Goal: Task Accomplishment & Management: Use online tool/utility

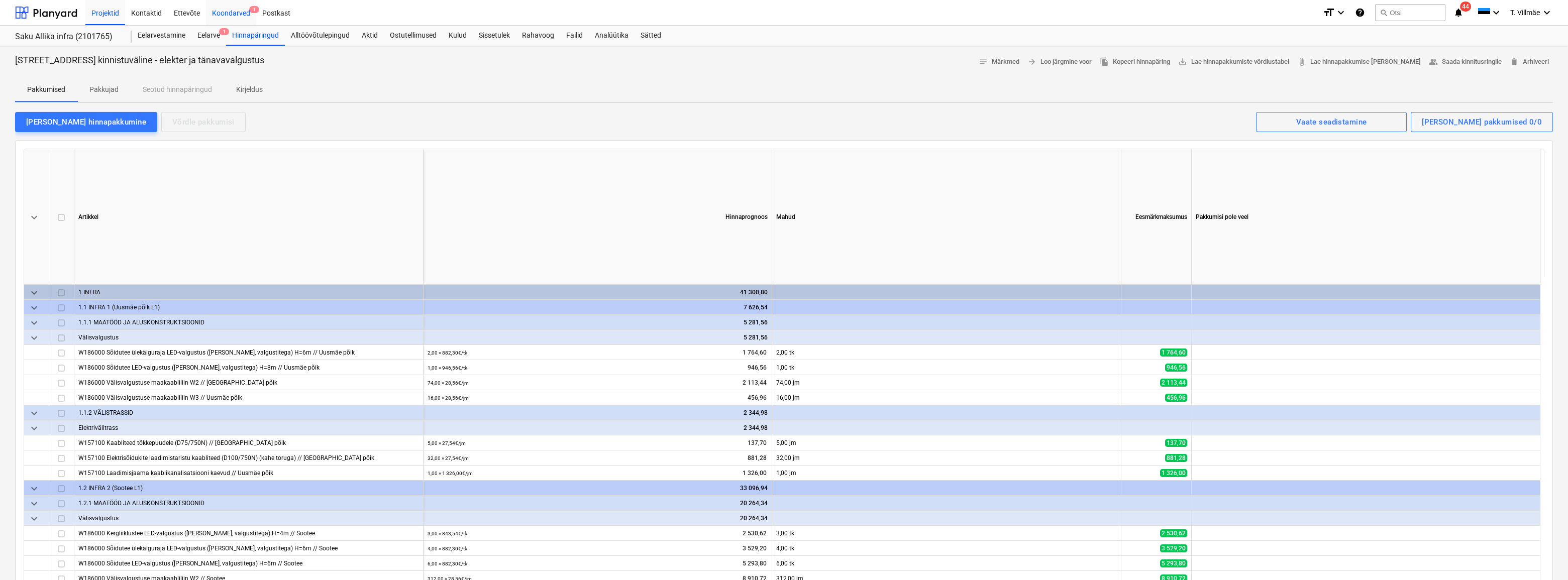
click at [226, 12] on div "Koondarved 1" at bounding box center [231, 12] width 50 height 26
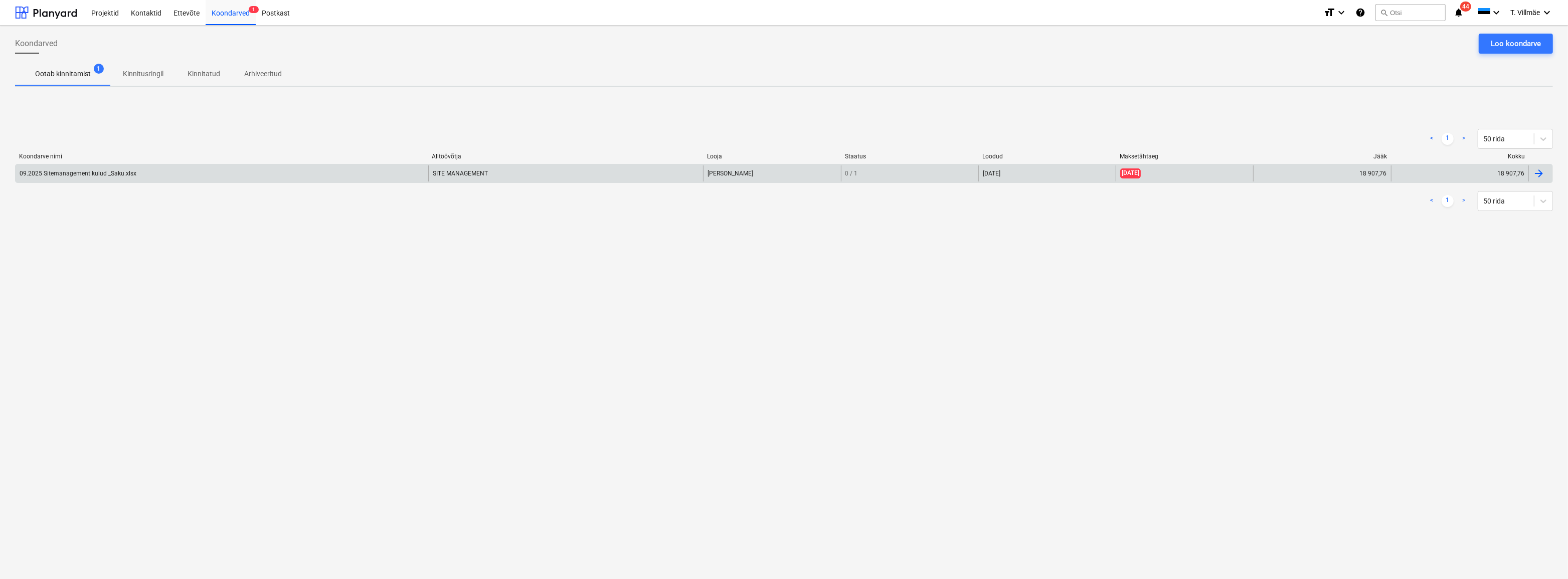
click at [1541, 174] on div at bounding box center [1539, 173] width 12 height 12
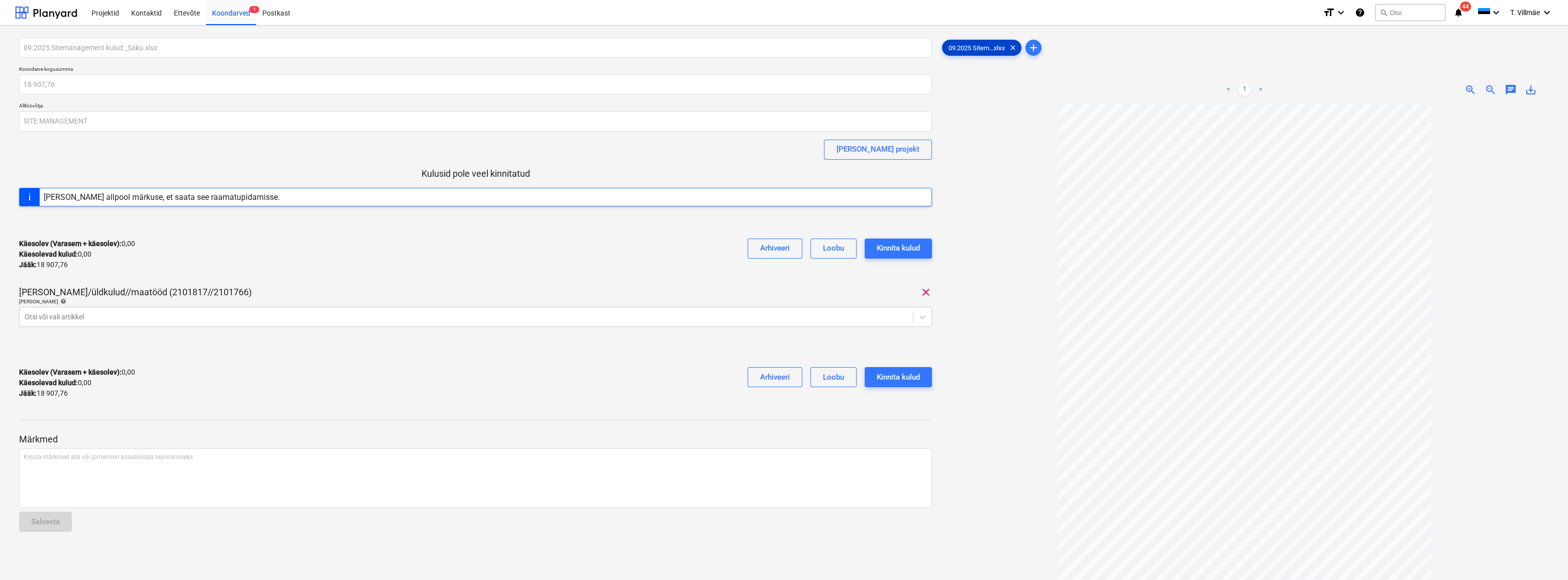
click at [977, 45] on span "09.2025 Sitem...xlsx" at bounding box center [977, 48] width 68 height 8
click at [973, 50] on span "09.2025 Sitem...xlsx" at bounding box center [977, 48] width 68 height 8
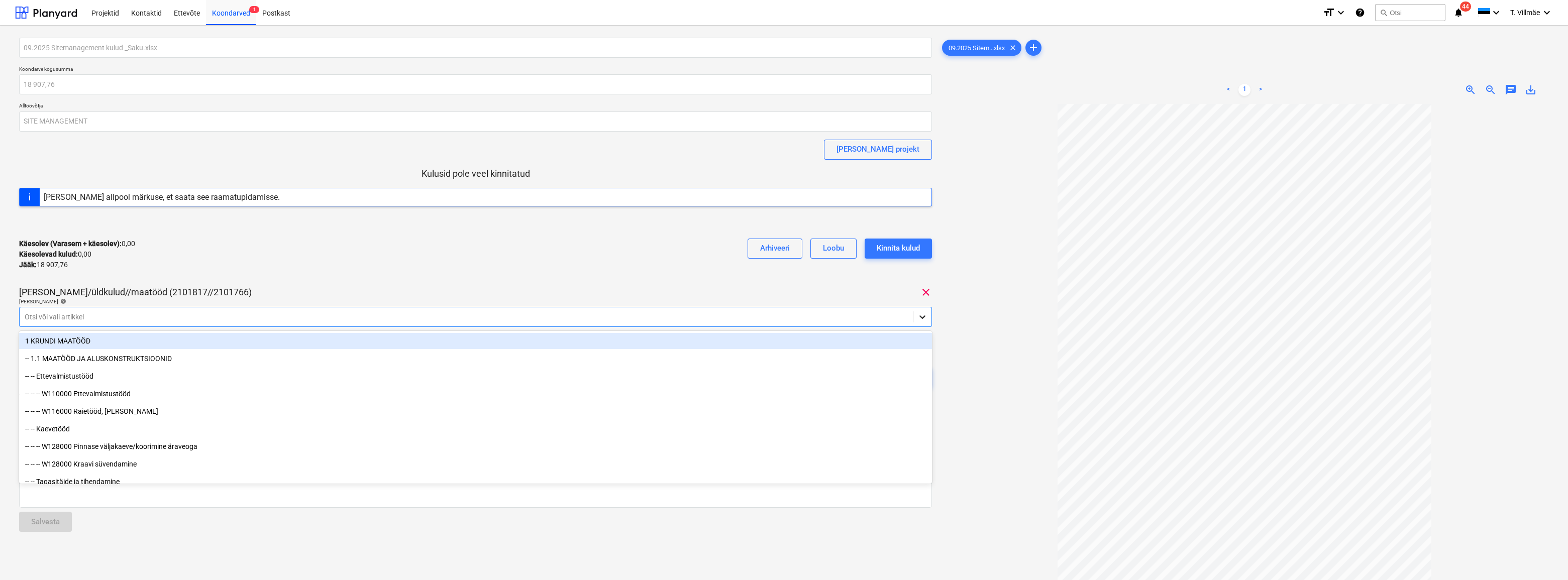
click at [925, 318] on icon at bounding box center [922, 317] width 10 height 10
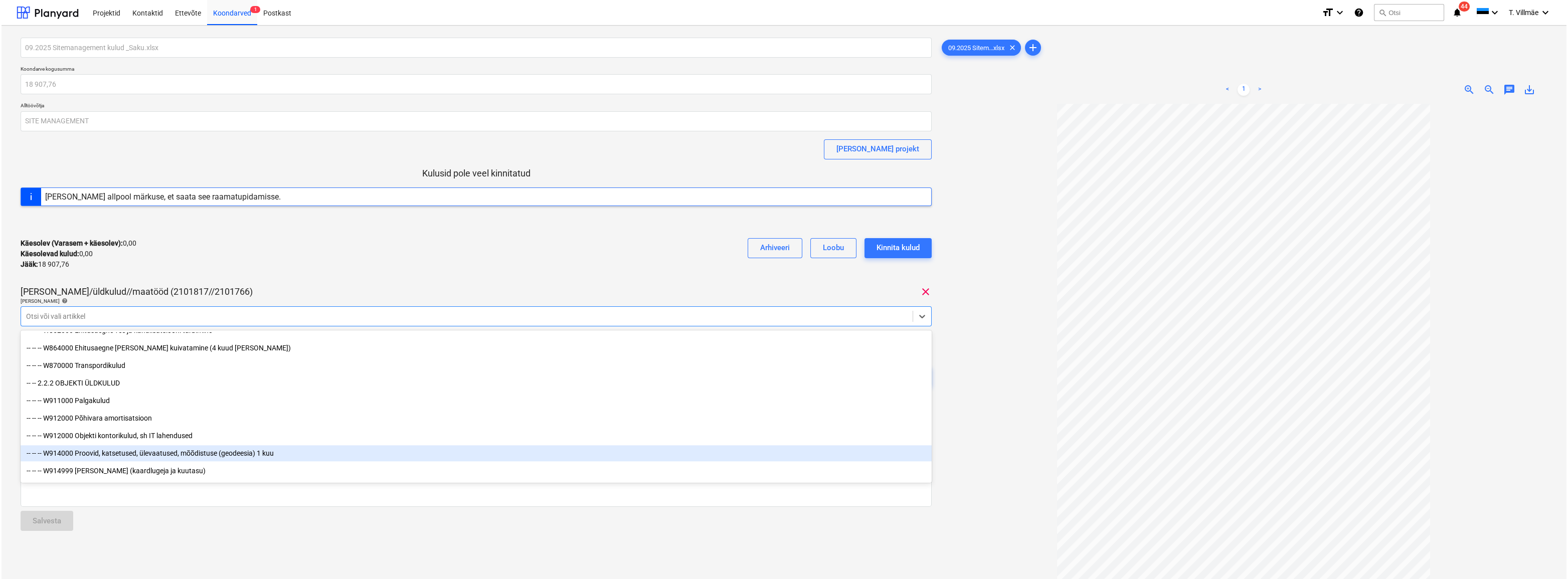
scroll to position [5468, 0]
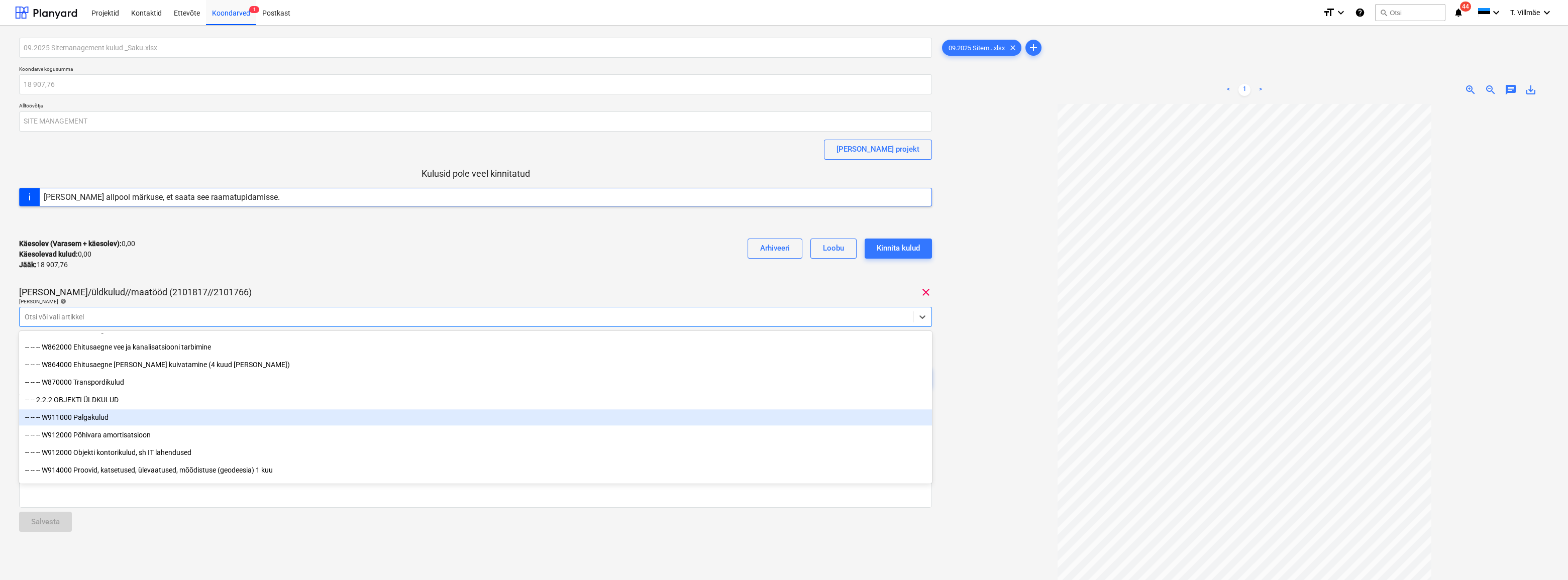
click at [90, 417] on div "-- -- -- W911000 Palgakulud" at bounding box center [475, 417] width 913 height 16
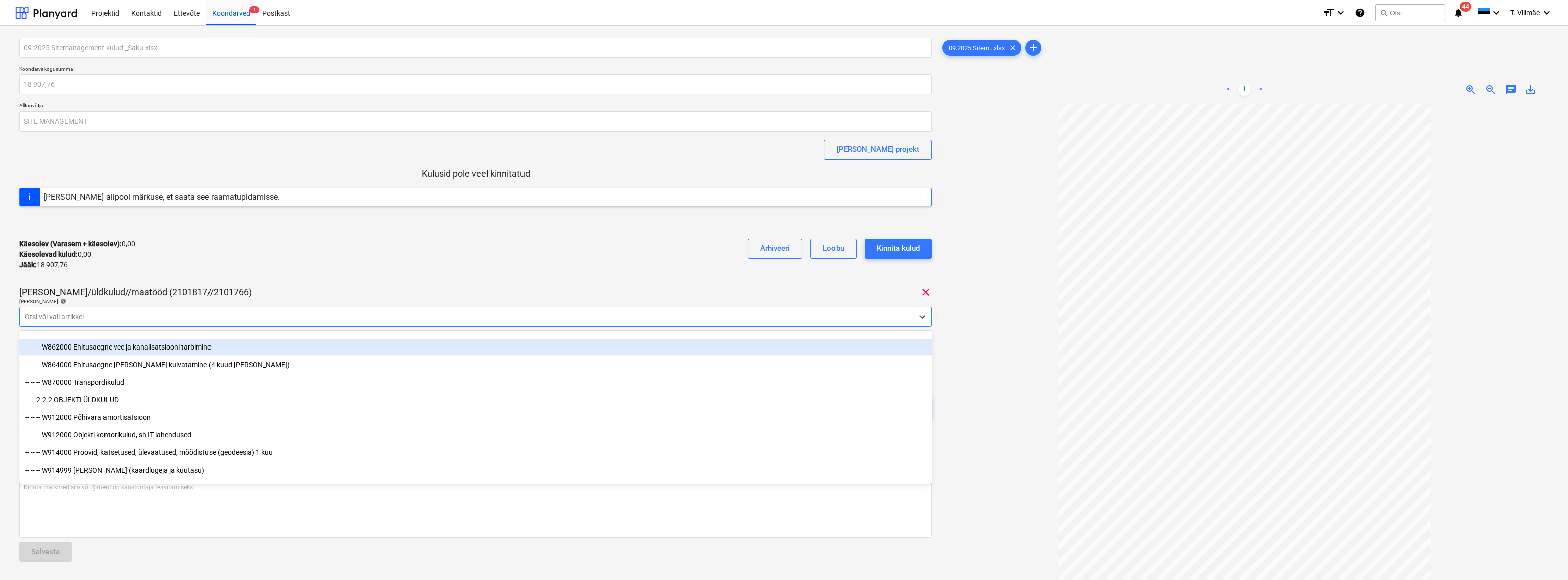
click at [308, 283] on div "09.2025 Sitemanagement kulud _Saku.xlsx Koondarve kogusumma 18 907,76 Alltöövõt…" at bounding box center [475, 237] width 913 height 399
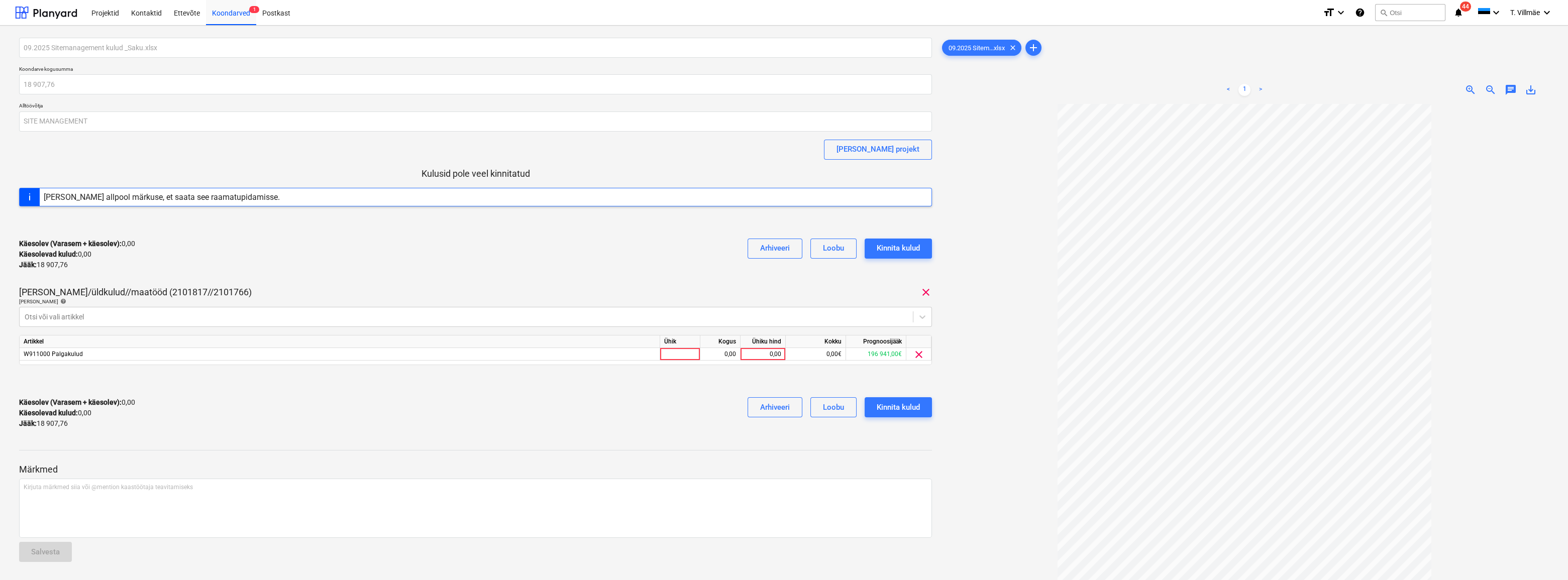
click at [588, 416] on div "Käesolev (Varasem + käesolev) : 0,00 Käesolevad kulud : 0,00 Jääk : 18 907,76 A…" at bounding box center [475, 413] width 913 height 48
click at [683, 354] on div at bounding box center [679, 354] width 40 height 13
type input "kmpl"
click at [727, 357] on div "0,00" at bounding box center [719, 354] width 32 height 13
type input "1"
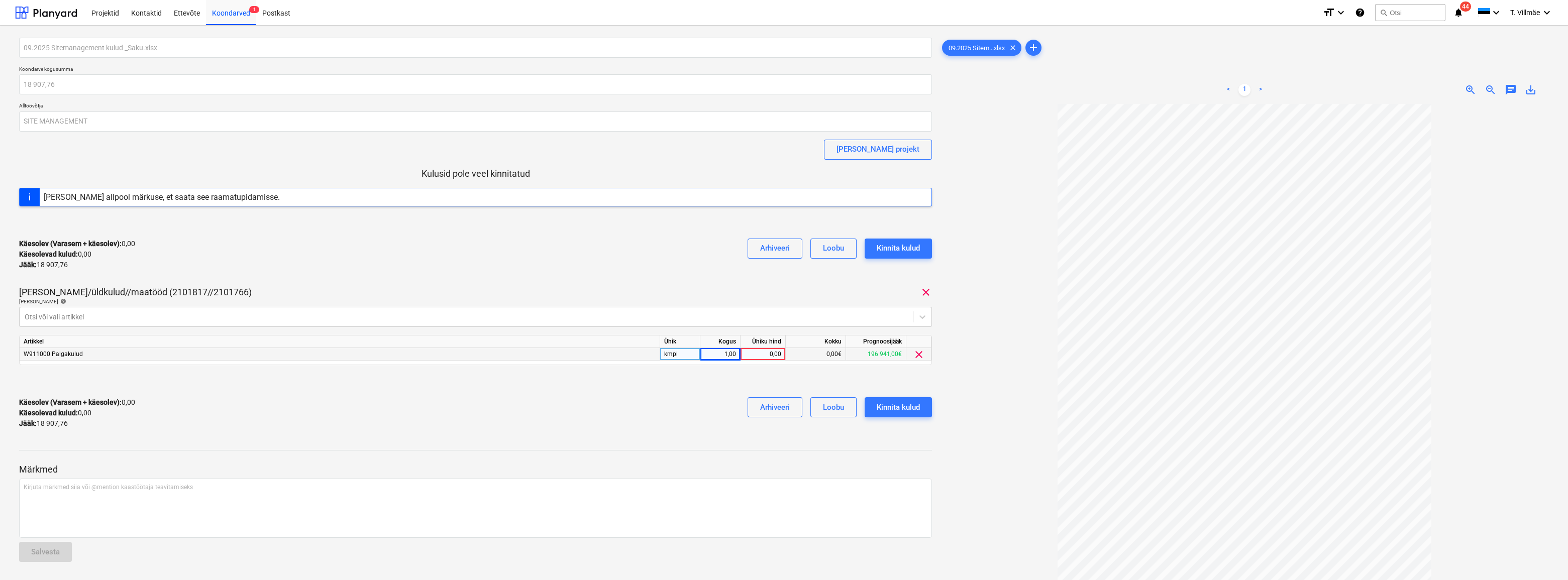
click at [766, 355] on div "0,00" at bounding box center [762, 354] width 37 height 13
type input "18907,76"
click at [540, 408] on div "Käesolev (Varasem + käesolev) : 18 907,76 Käesolevad kulud : 18 907,76 Jääk : 0…" at bounding box center [475, 413] width 913 height 48
click at [899, 412] on div "Kinnita kulud" at bounding box center [898, 407] width 44 height 13
